Goal: Information Seeking & Learning: Learn about a topic

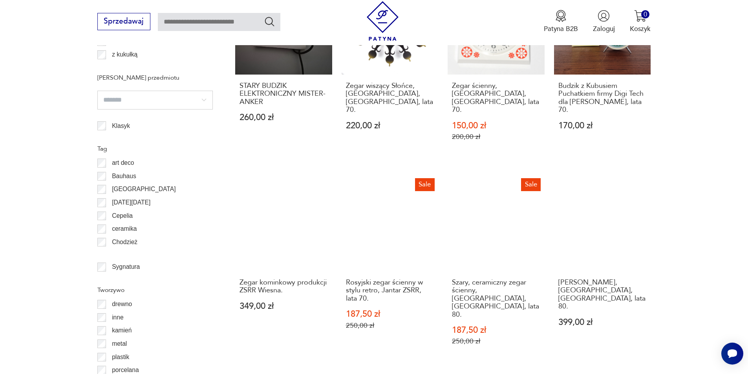
scroll to position [804, 0]
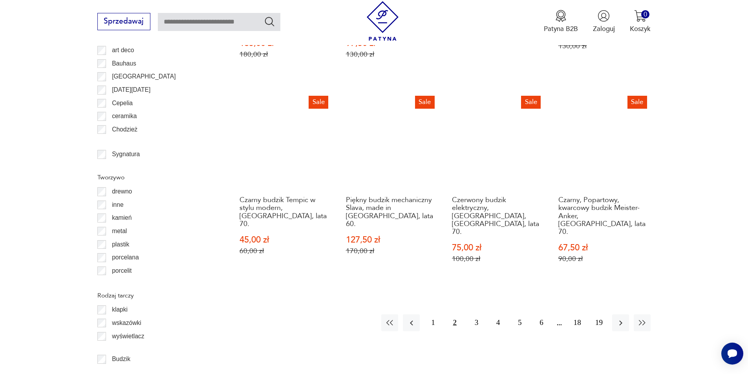
scroll to position [903, 0]
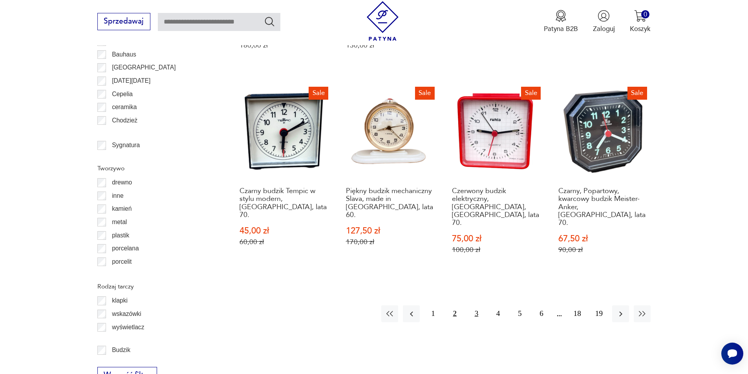
click at [478, 305] on button "3" at bounding box center [476, 313] width 17 height 17
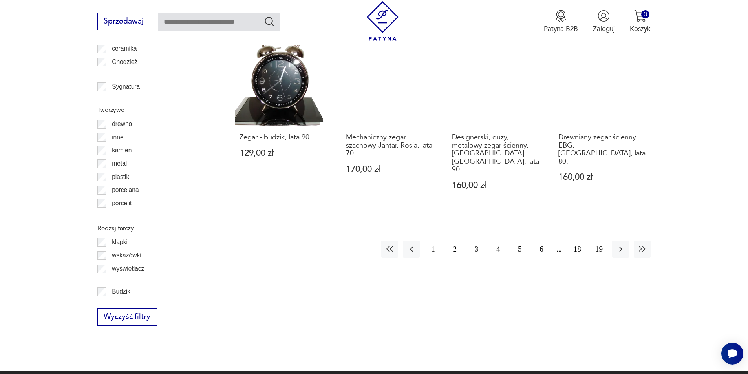
scroll to position [963, 0]
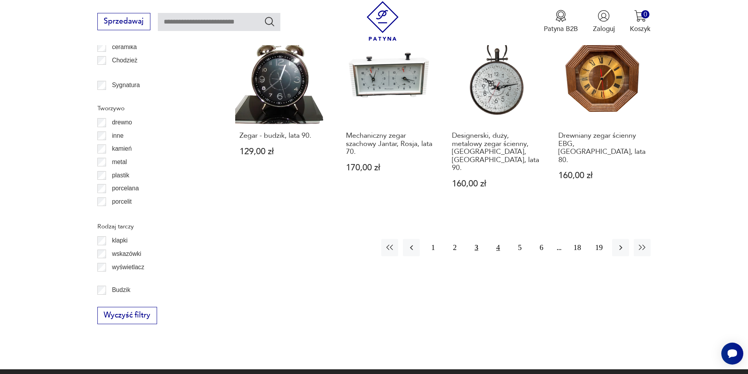
click at [491, 239] on button "4" at bounding box center [497, 247] width 17 height 17
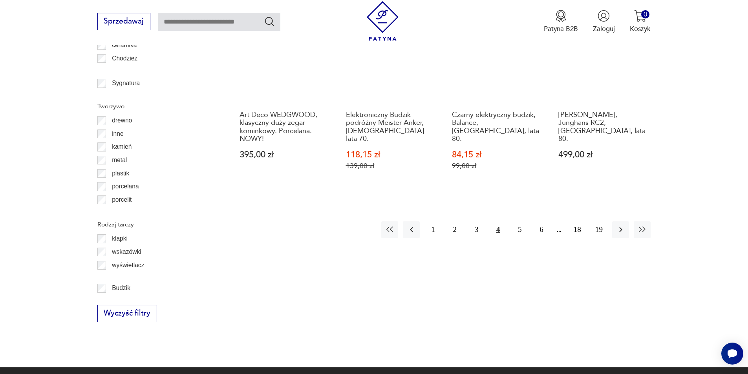
scroll to position [968, 0]
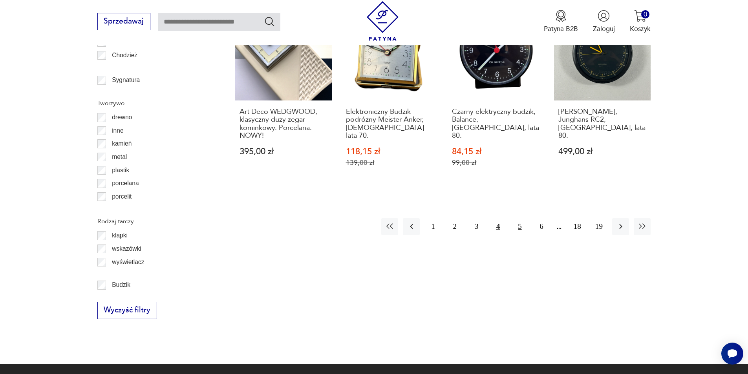
click at [521, 218] on button "5" at bounding box center [519, 226] width 17 height 17
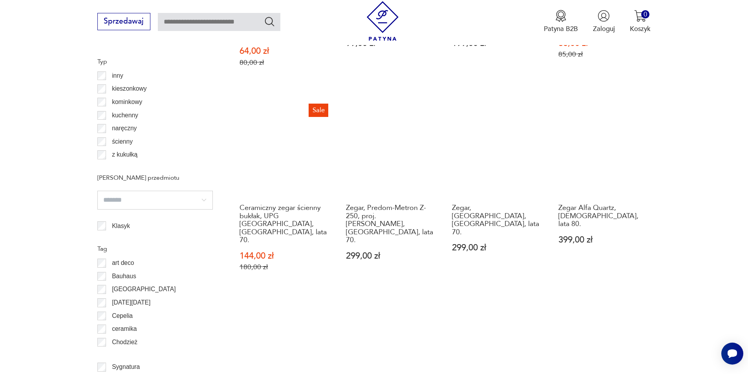
scroll to position [906, 0]
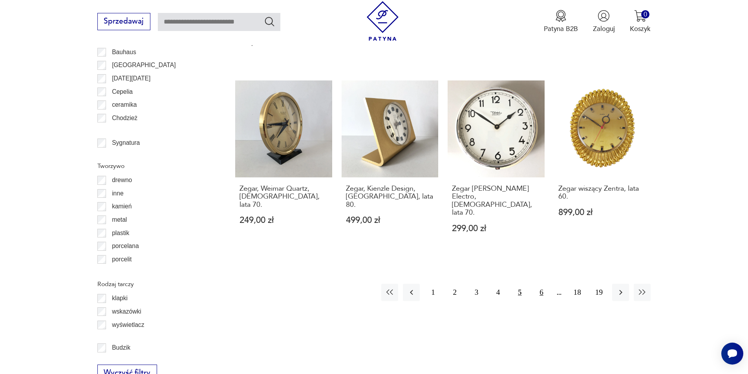
click at [542, 284] on button "6" at bounding box center [541, 292] width 17 height 17
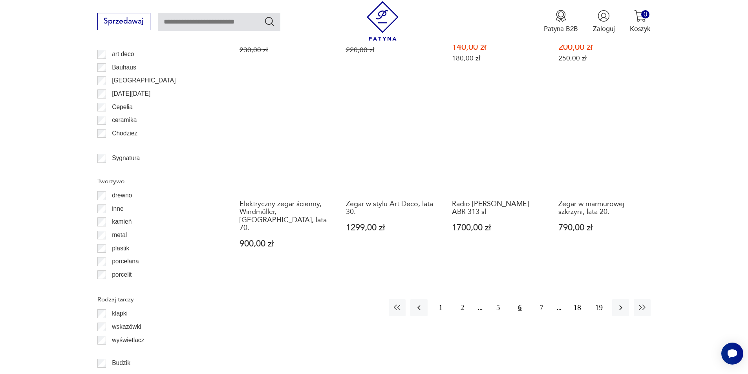
scroll to position [895, 0]
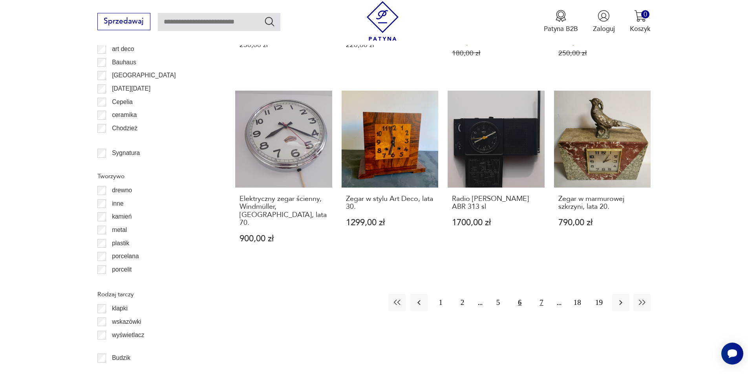
click at [539, 294] on button "7" at bounding box center [541, 302] width 17 height 17
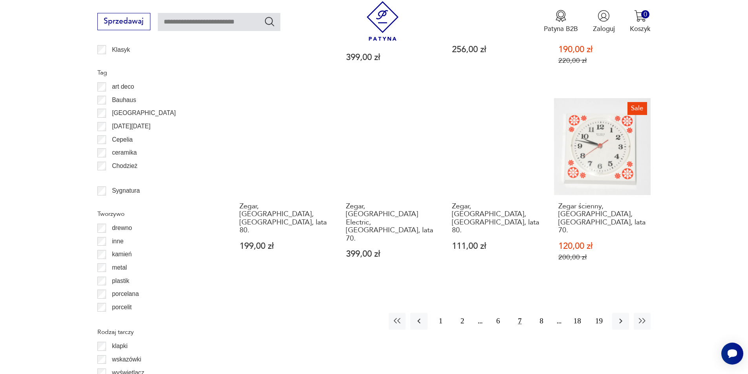
scroll to position [869, 0]
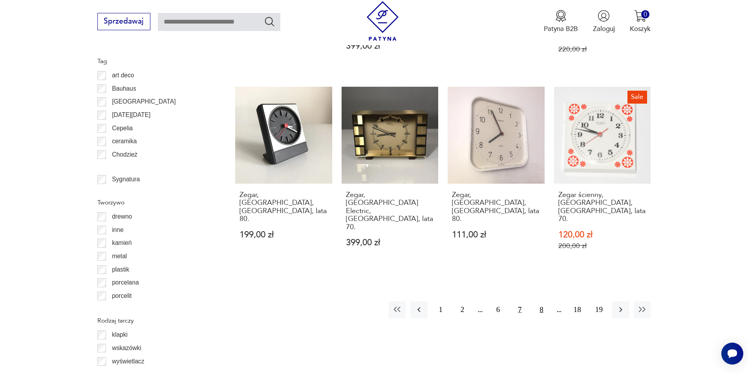
click at [536, 301] on button "8" at bounding box center [541, 309] width 17 height 17
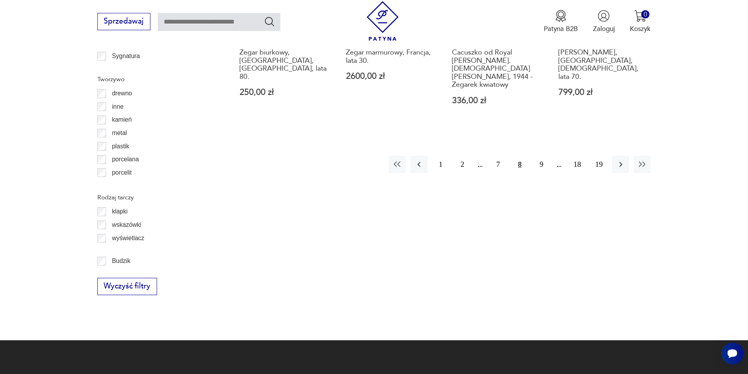
scroll to position [997, 0]
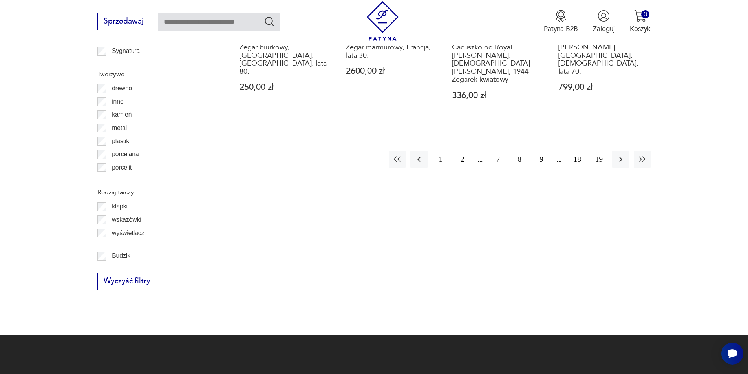
click at [540, 151] on button "9" at bounding box center [541, 159] width 17 height 17
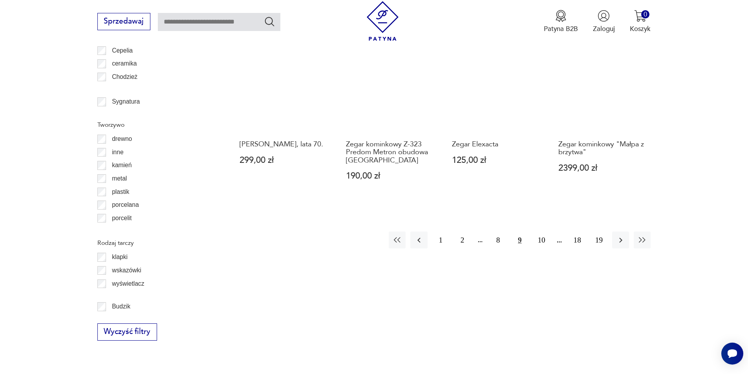
scroll to position [948, 0]
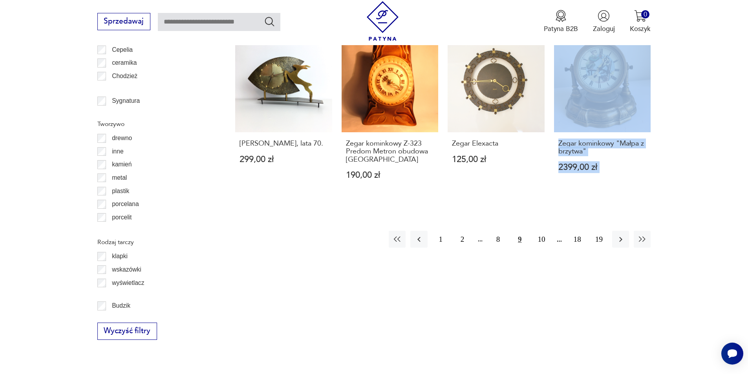
drag, startPoint x: 668, startPoint y: 85, endPoint x: 518, endPoint y: 271, distance: 239.7
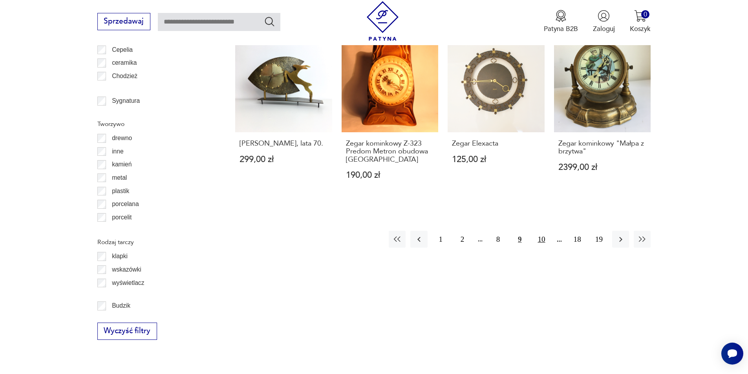
click at [549, 231] on button "10" at bounding box center [541, 239] width 17 height 17
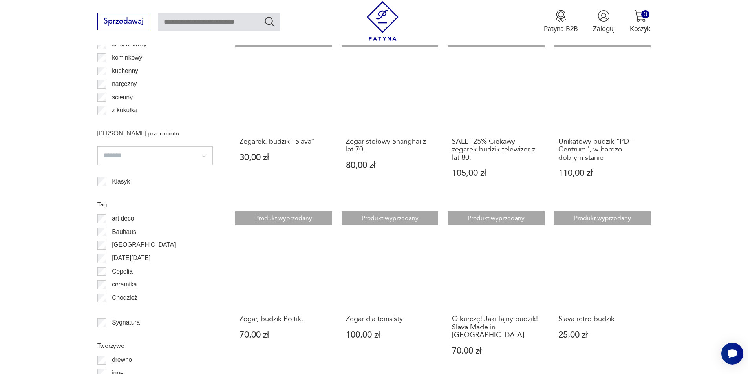
scroll to position [825, 0]
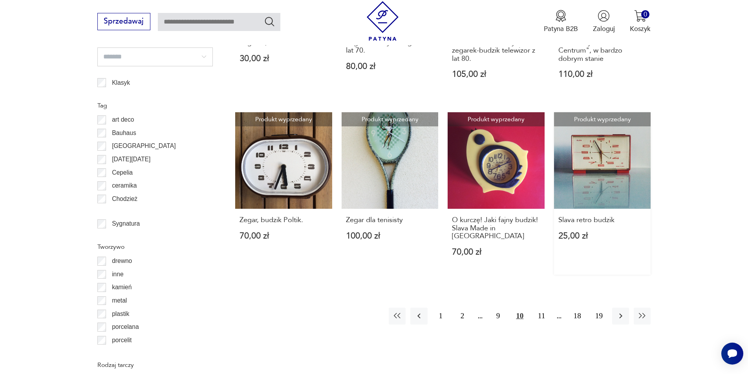
click at [617, 173] on link "Produkt wyprzedany Slava retro budzik 25,00 zł" at bounding box center [602, 193] width 97 height 162
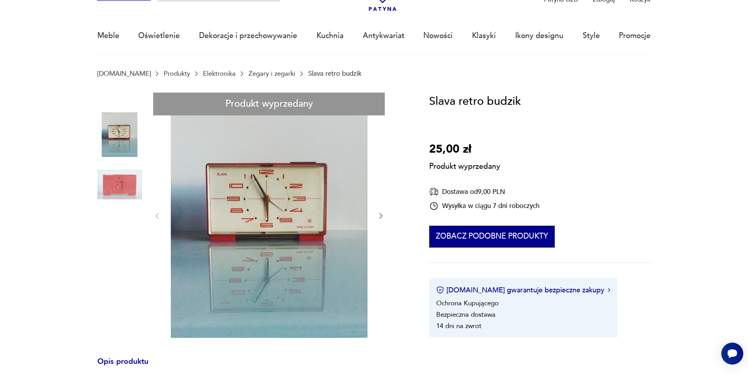
scroll to position [58, 0]
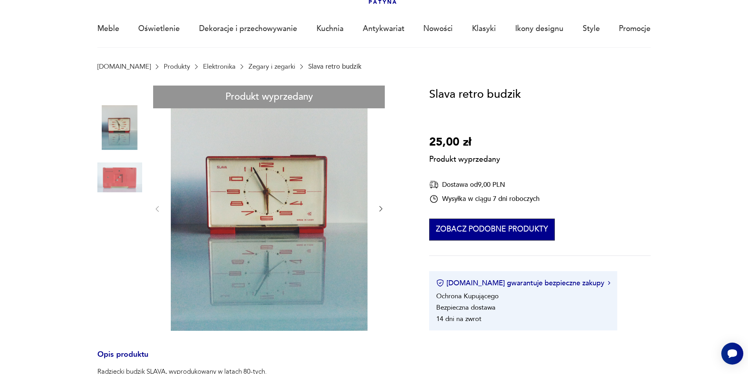
click at [500, 238] on button "Zobacz podobne produkty" at bounding box center [491, 230] width 125 height 22
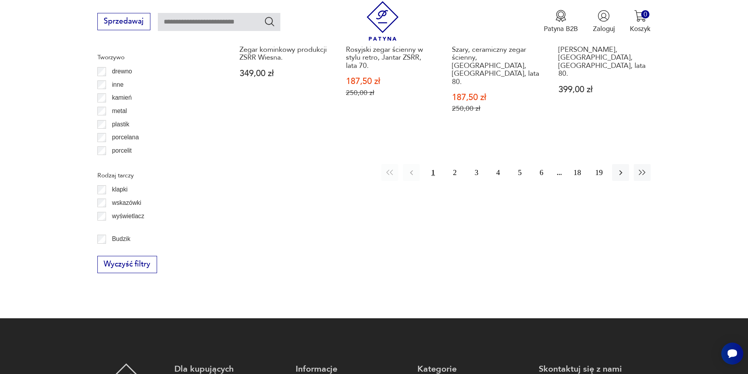
scroll to position [1220, 0]
